Goal: Check status

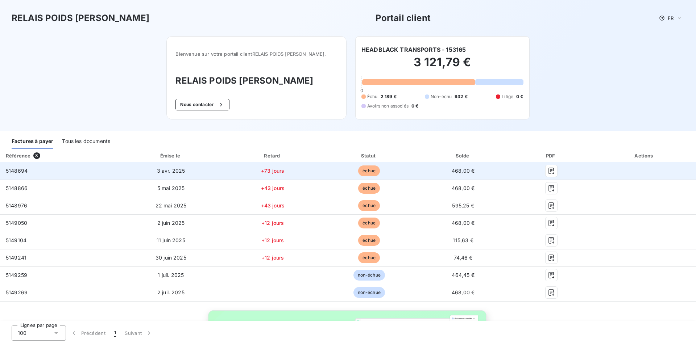
click at [285, 168] on td "+73 jours" at bounding box center [272, 170] width 97 height 17
click at [14, 171] on span "5148694" at bounding box center [17, 171] width 22 height 6
copy span "5148694"
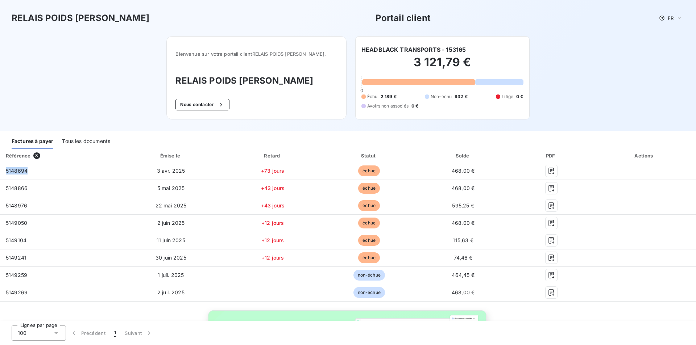
click at [89, 143] on div "Tous les documents" at bounding box center [86, 141] width 48 height 15
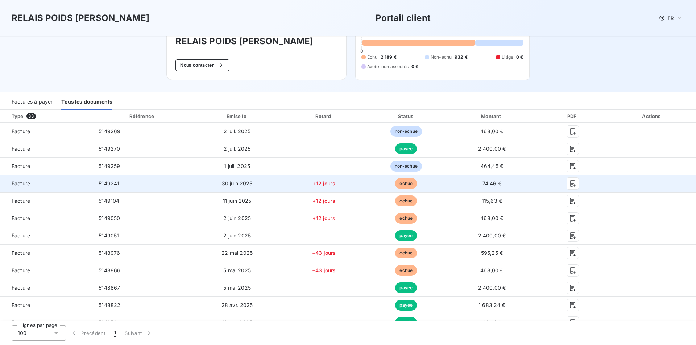
scroll to position [38, 0]
